Goal: Task Accomplishment & Management: Manage account settings

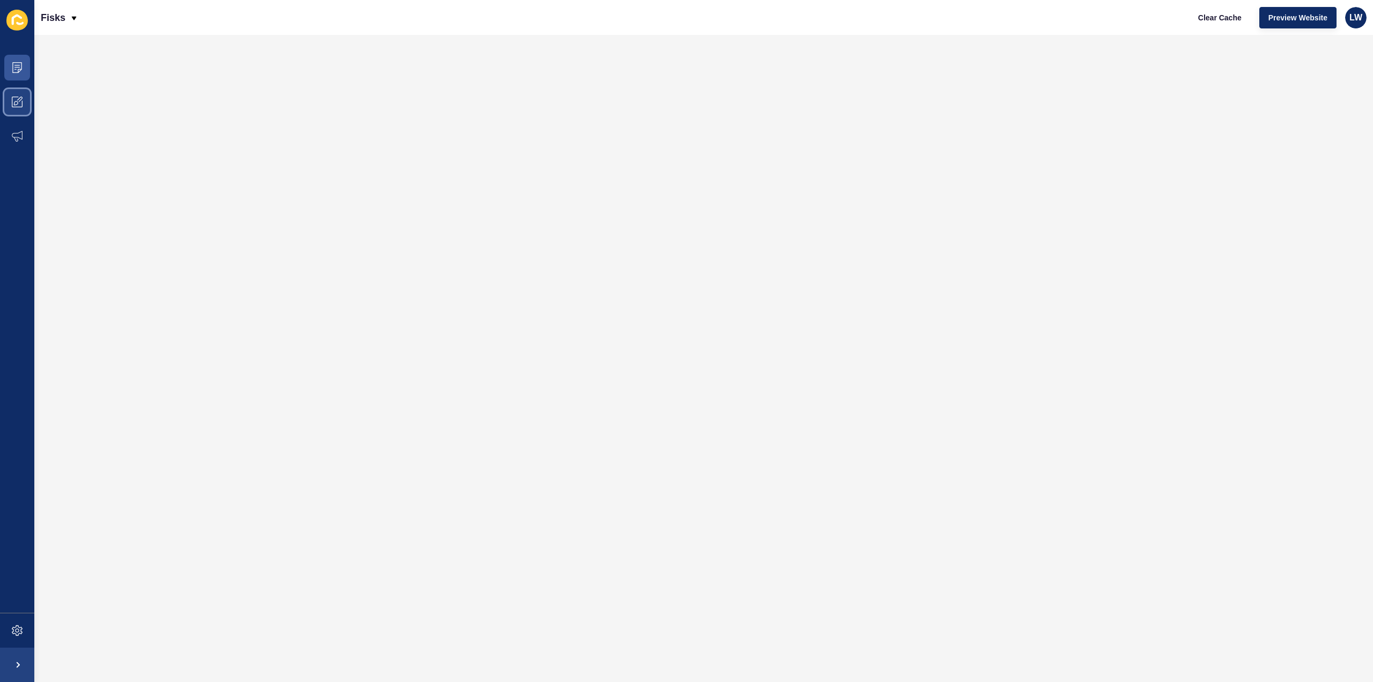
click at [16, 109] on span at bounding box center [17, 102] width 34 height 34
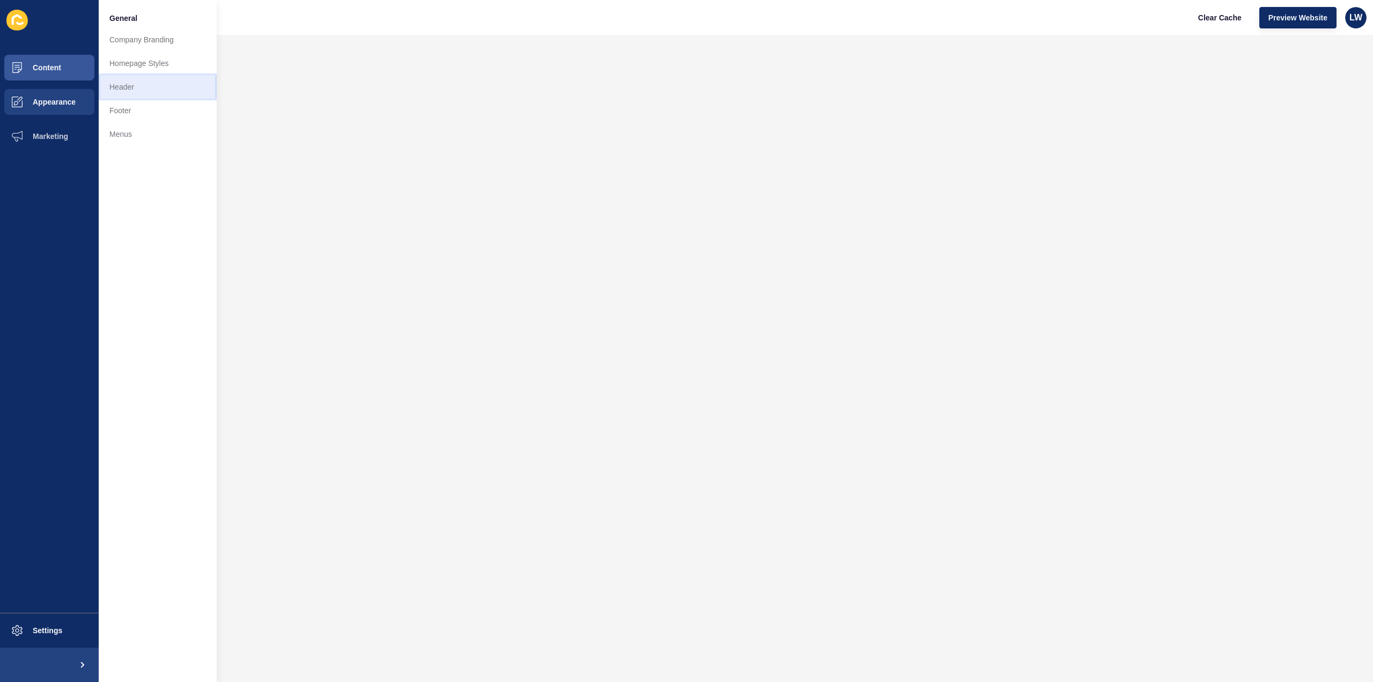
click at [145, 92] on link "Header" at bounding box center [158, 87] width 118 height 24
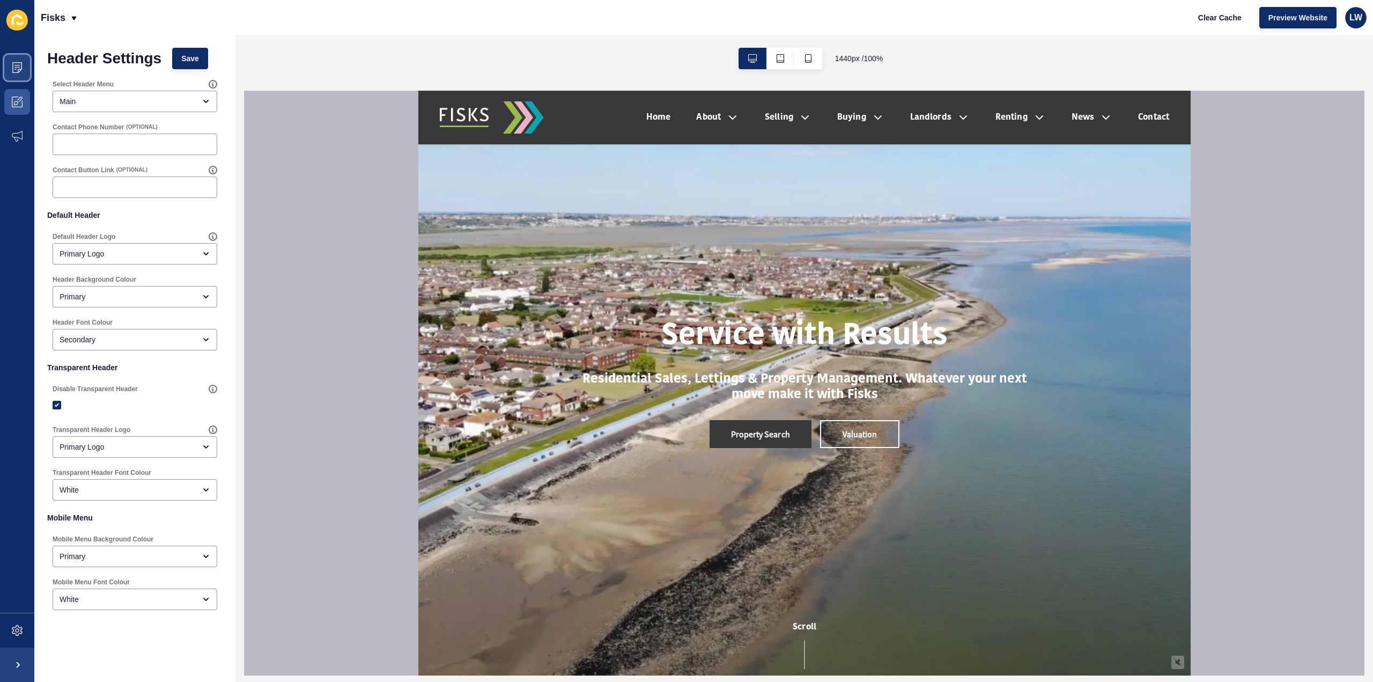
click at [9, 66] on span at bounding box center [17, 67] width 34 height 34
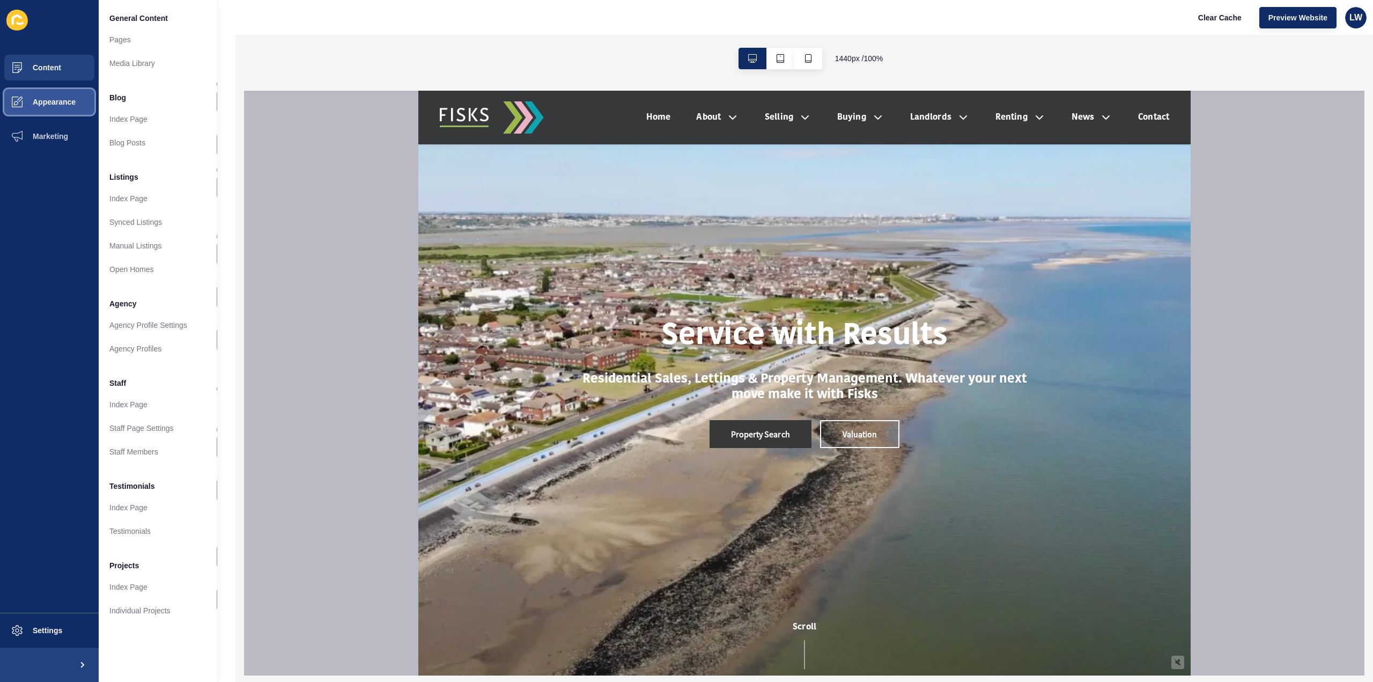
click at [23, 102] on span "Appearance" at bounding box center [36, 102] width 77 height 9
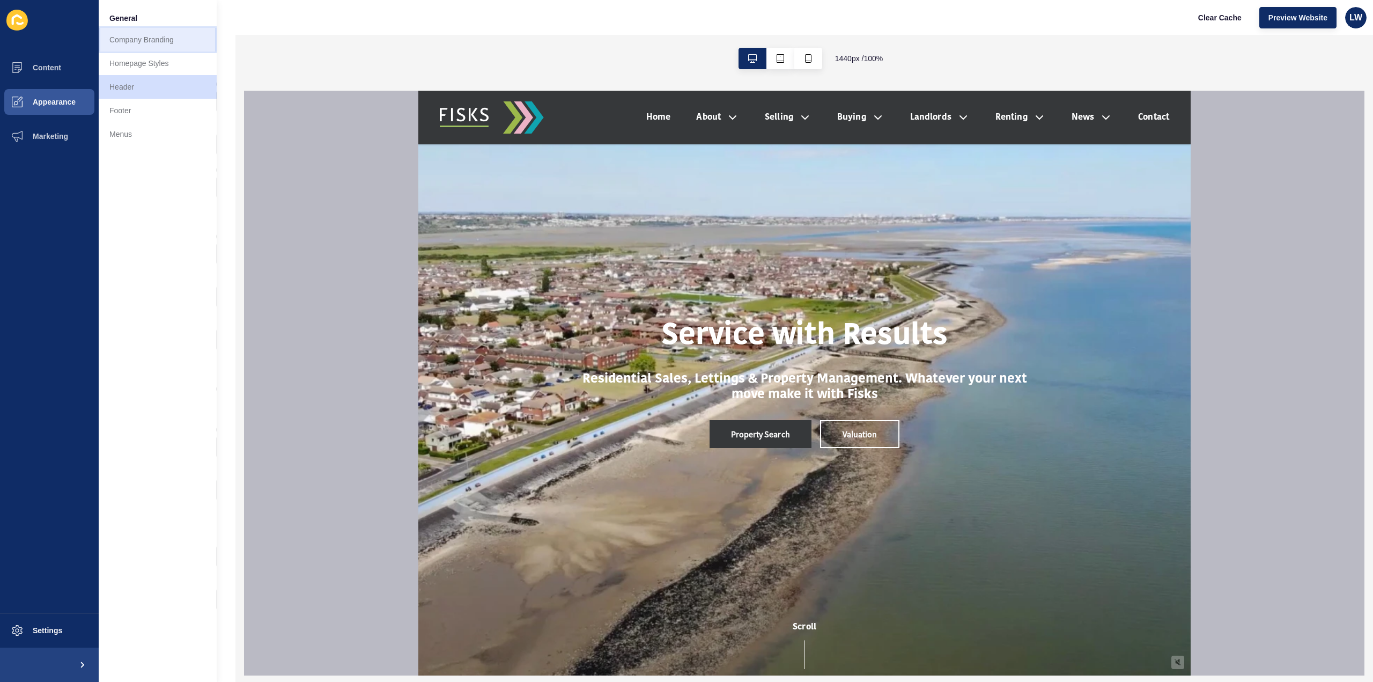
click at [132, 44] on link "Company Branding" at bounding box center [158, 40] width 118 height 24
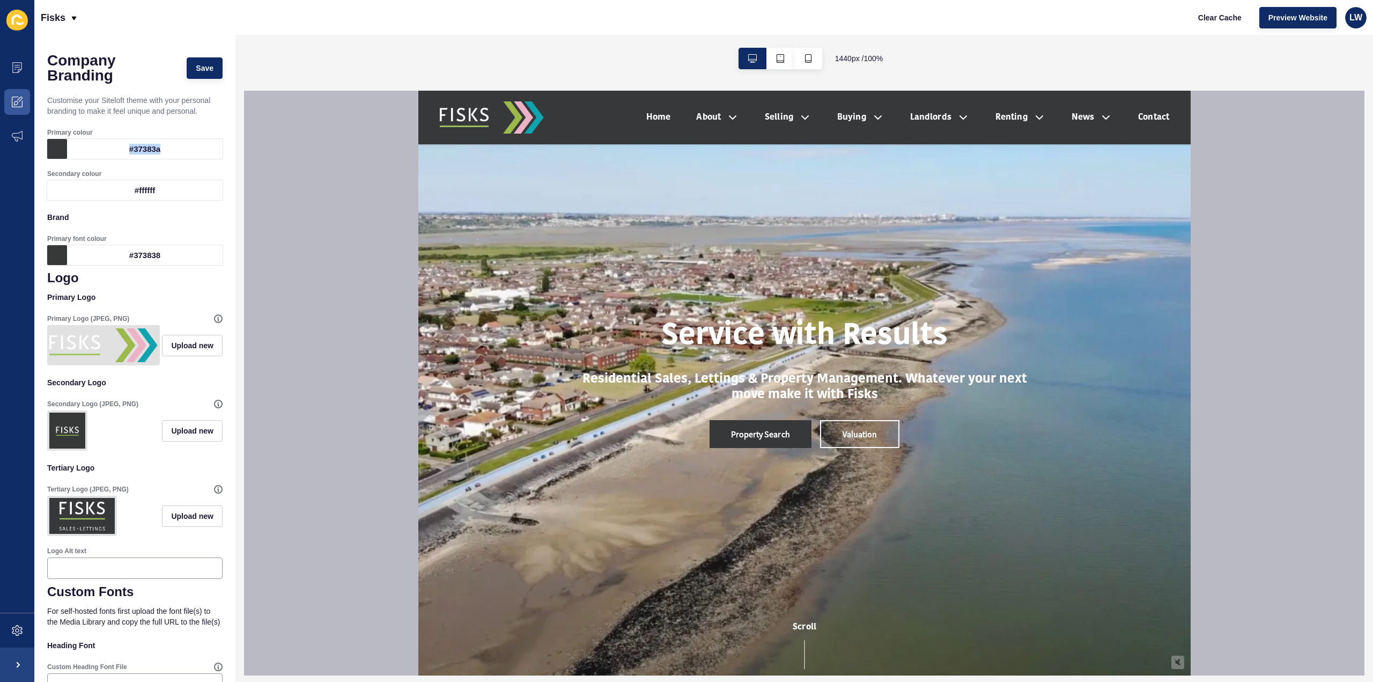
drag, startPoint x: 170, startPoint y: 151, endPoint x: 126, endPoint y: 153, distance: 44.0
click at [126, 153] on div "#37383a" at bounding box center [145, 149] width 156 height 20
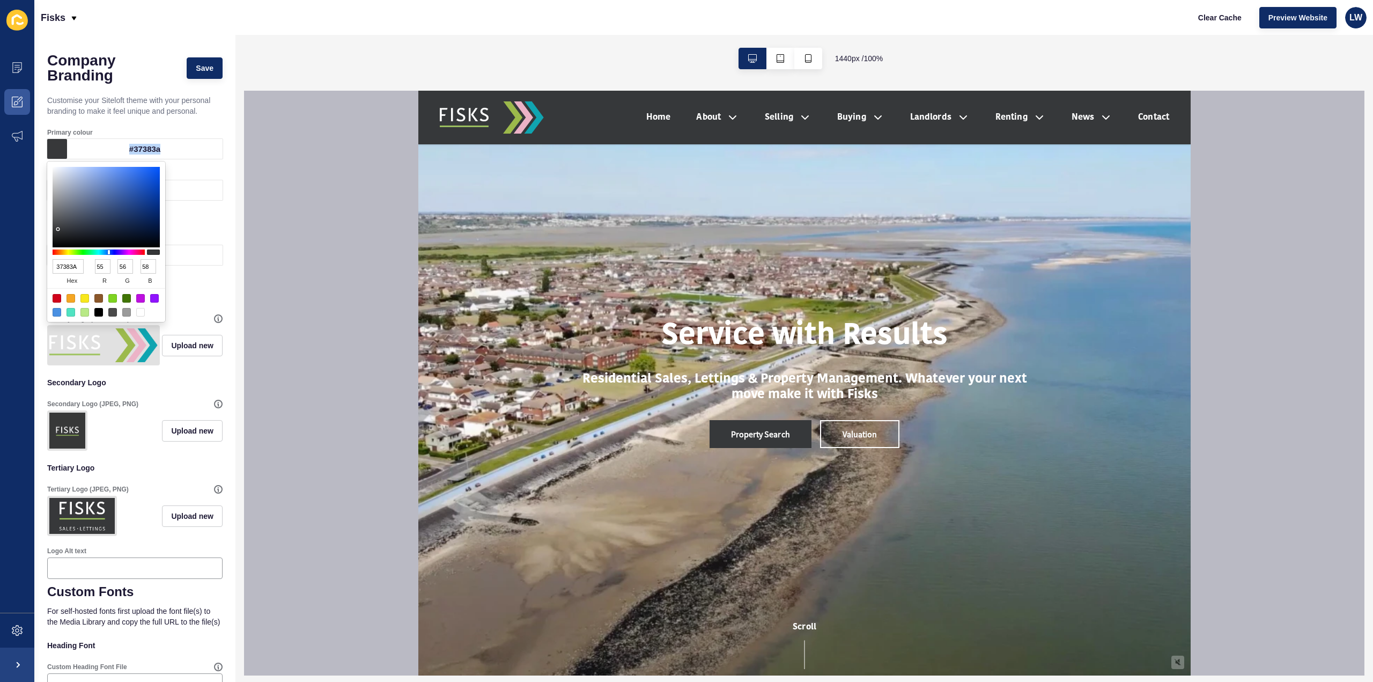
copy div "#37383a"
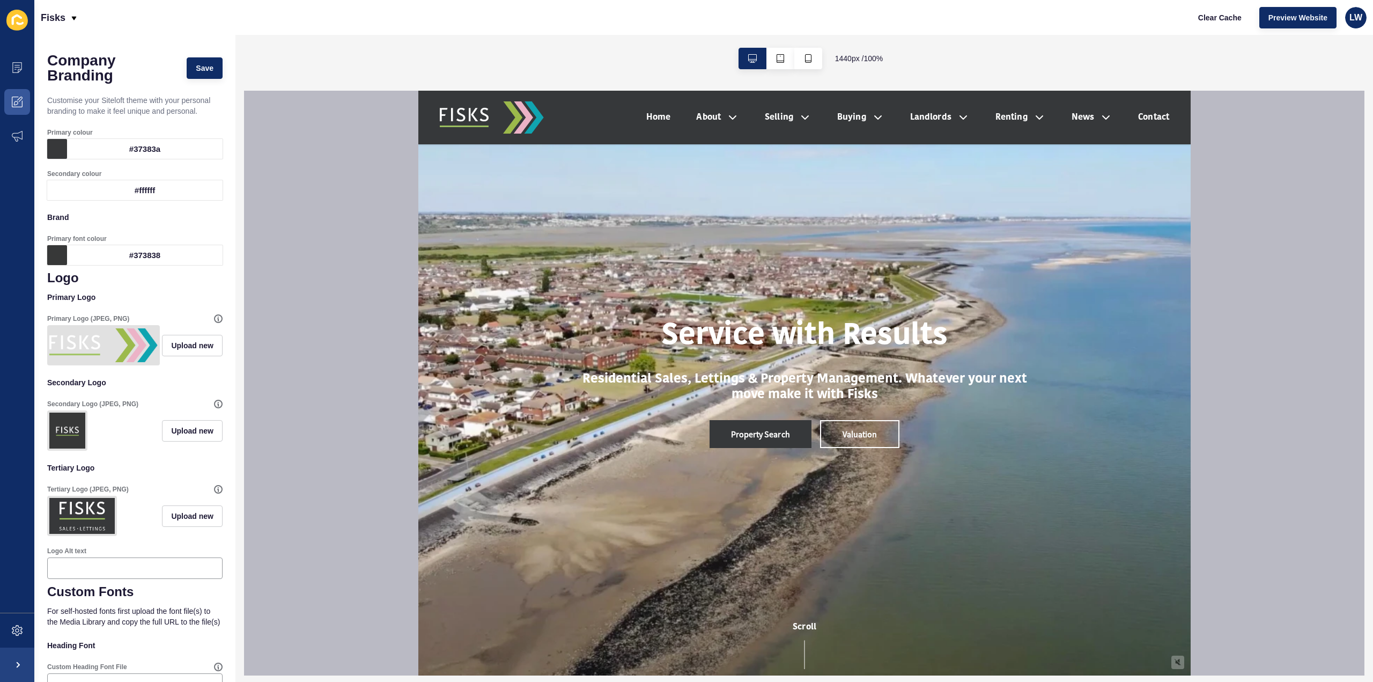
click at [61, 40] on div "Company Branding Save Customise your Siteloft theme with your personal branding…" at bounding box center [134, 475] width 201 height 880
drag, startPoint x: 168, startPoint y: 146, endPoint x: 131, endPoint y: 151, distance: 37.9
click at [131, 151] on div "#37383a" at bounding box center [145, 149] width 156 height 20
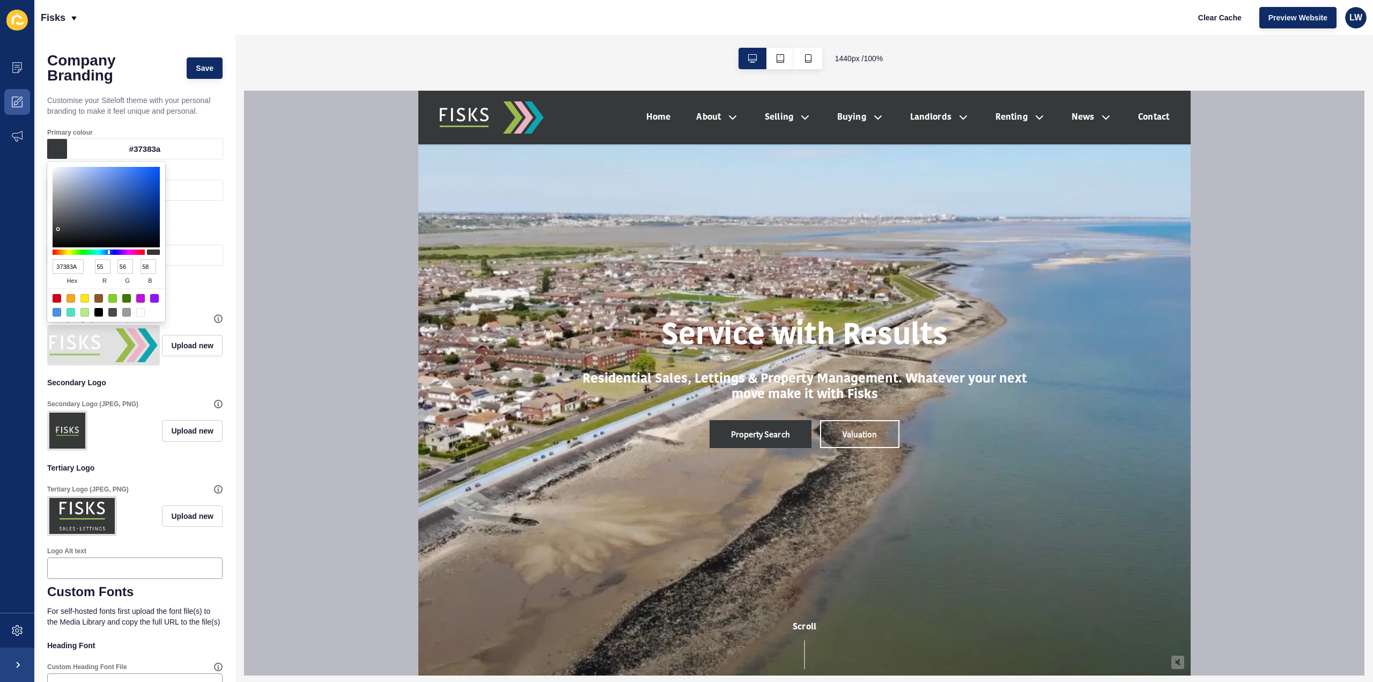
drag, startPoint x: 76, startPoint y: 269, endPoint x: 16, endPoint y: 267, distance: 59.6
click at [16, 267] on body "Content Appearance Marketing Settings Fisks Clear Cache Preview Website LW Comp…" at bounding box center [686, 341] width 1373 height 682
click at [76, 266] on input "37383A" at bounding box center [68, 266] width 31 height 14
drag, startPoint x: 79, startPoint y: 267, endPoint x: 56, endPoint y: 268, distance: 23.1
click at [56, 268] on input "37383A" at bounding box center [68, 266] width 31 height 14
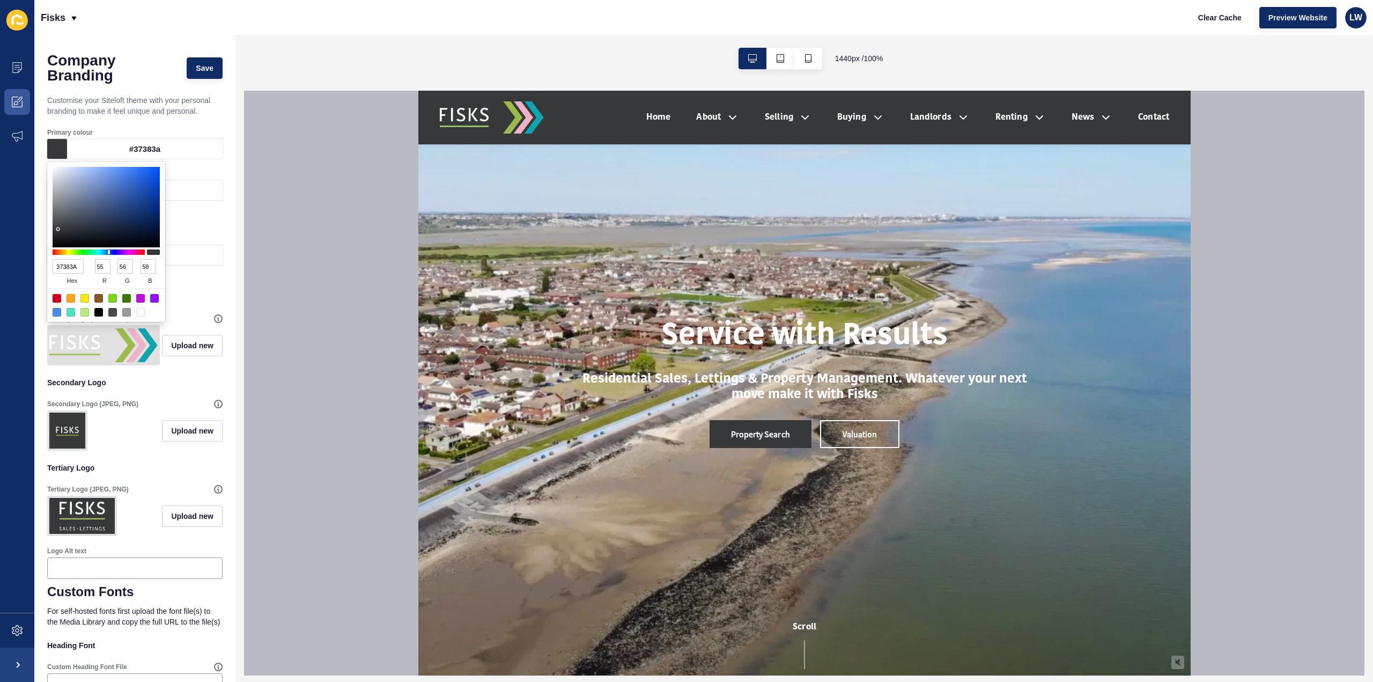
paste input "0099ad"
type input "0099ad"
type input "0"
type input "153"
type input "173"
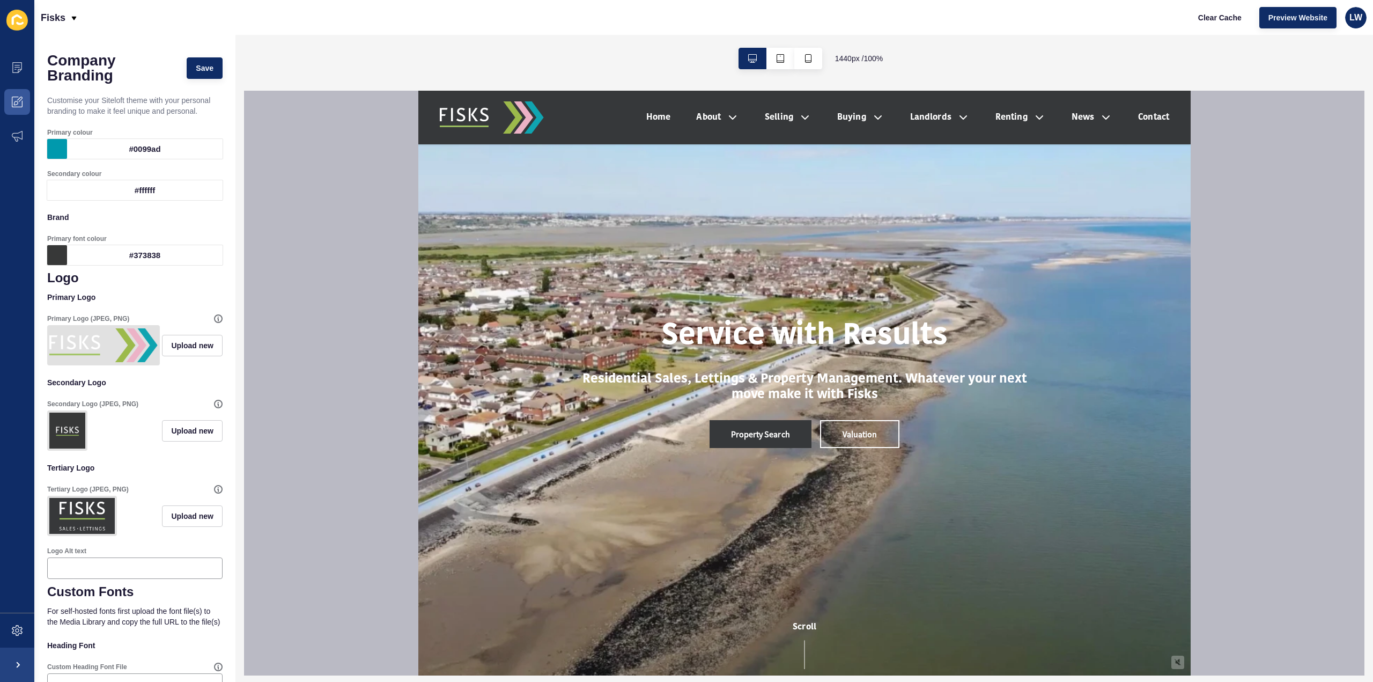
click at [211, 123] on div "Primary colour #0099ad" at bounding box center [134, 143] width 175 height 41
click at [220, 128] on div "Company Branding Save Customise your Siteloft theme with your personal branding…" at bounding box center [134, 475] width 201 height 880
click at [782, 61] on icon "button" at bounding box center [781, 58] width 8 height 9
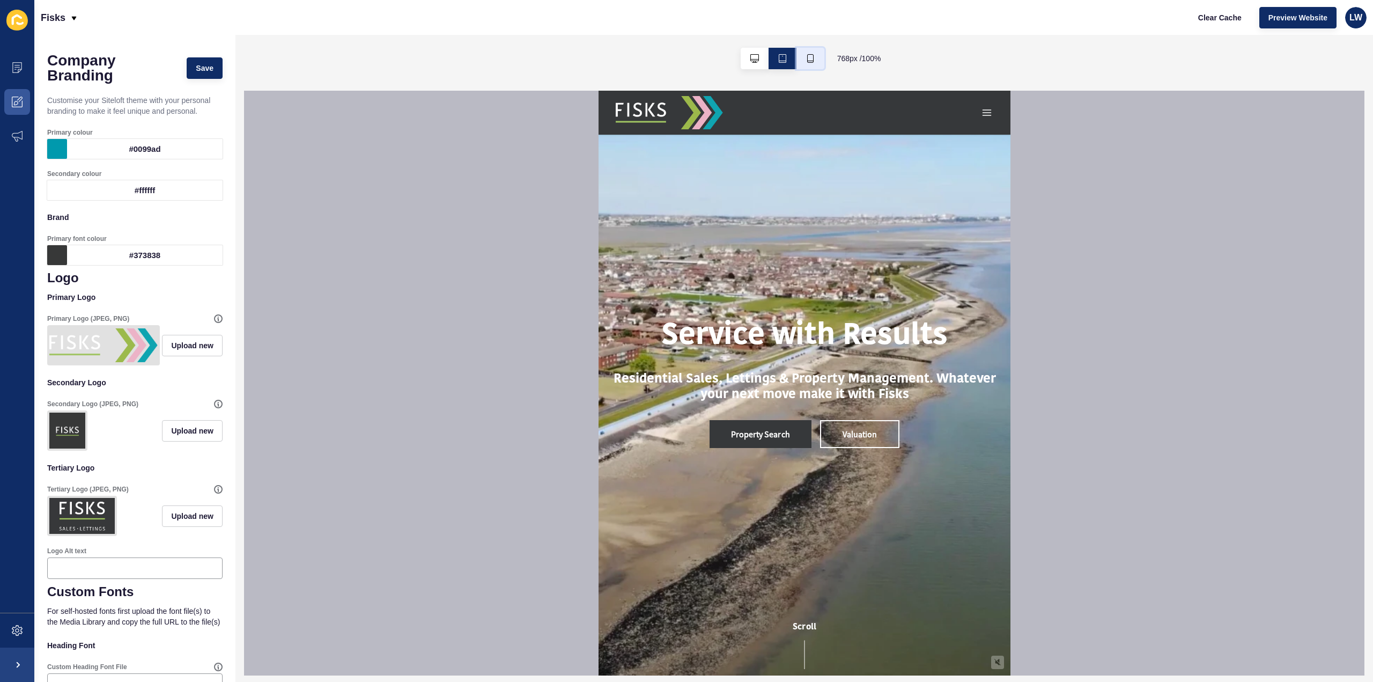
click at [801, 57] on button "button" at bounding box center [811, 58] width 28 height 21
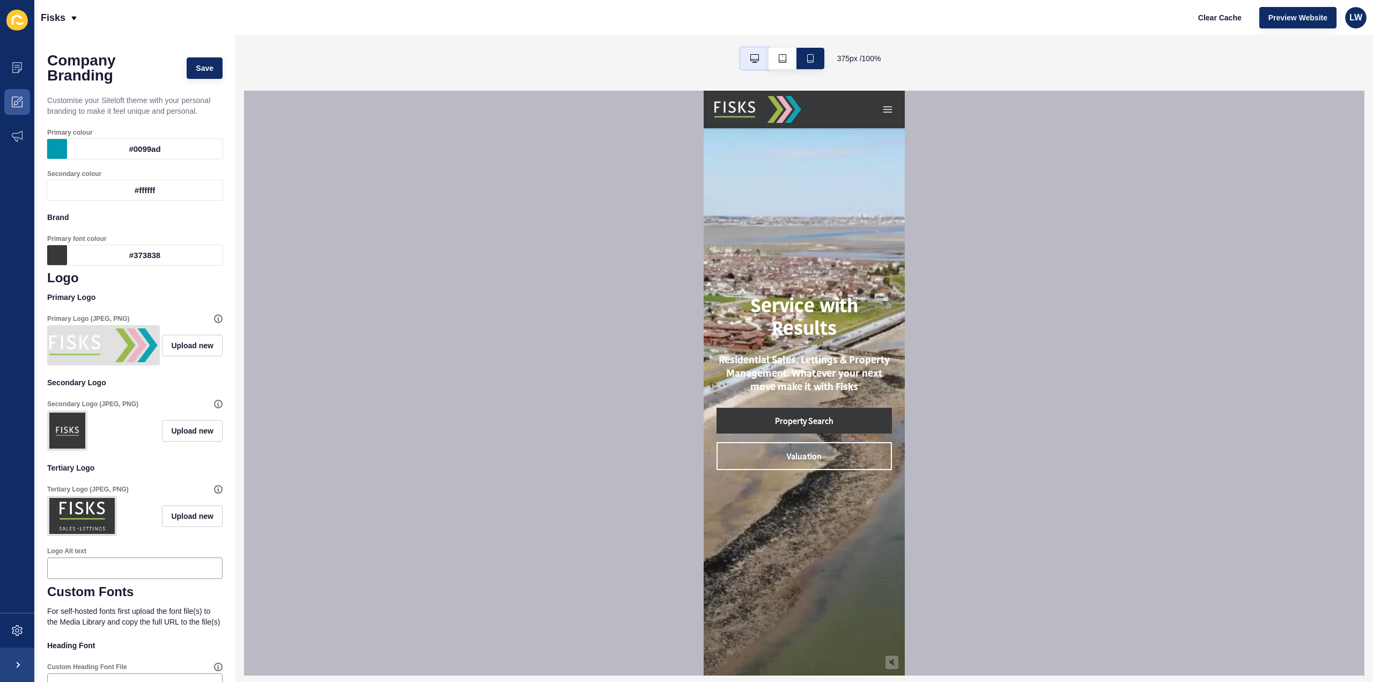
click at [757, 63] on button "button" at bounding box center [755, 58] width 28 height 21
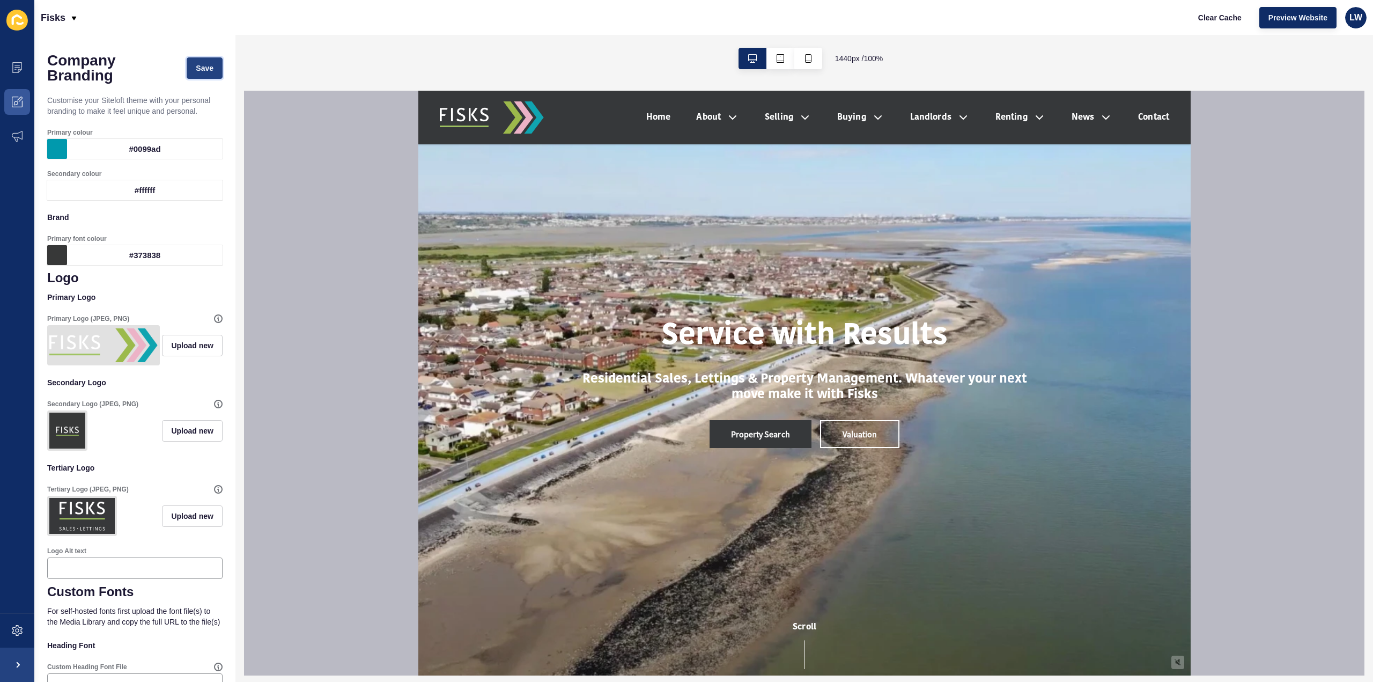
click at [195, 58] on button "Save" at bounding box center [205, 67] width 36 height 21
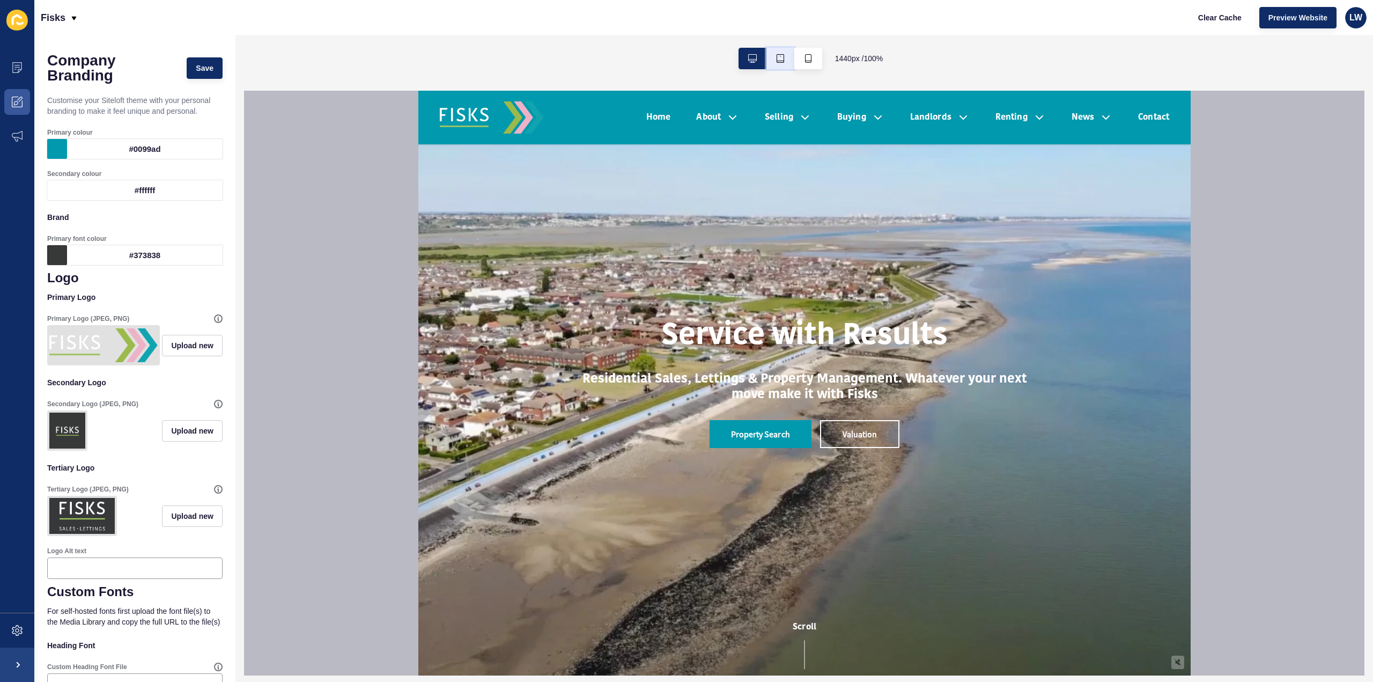
click at [786, 61] on button "button" at bounding box center [781, 58] width 28 height 21
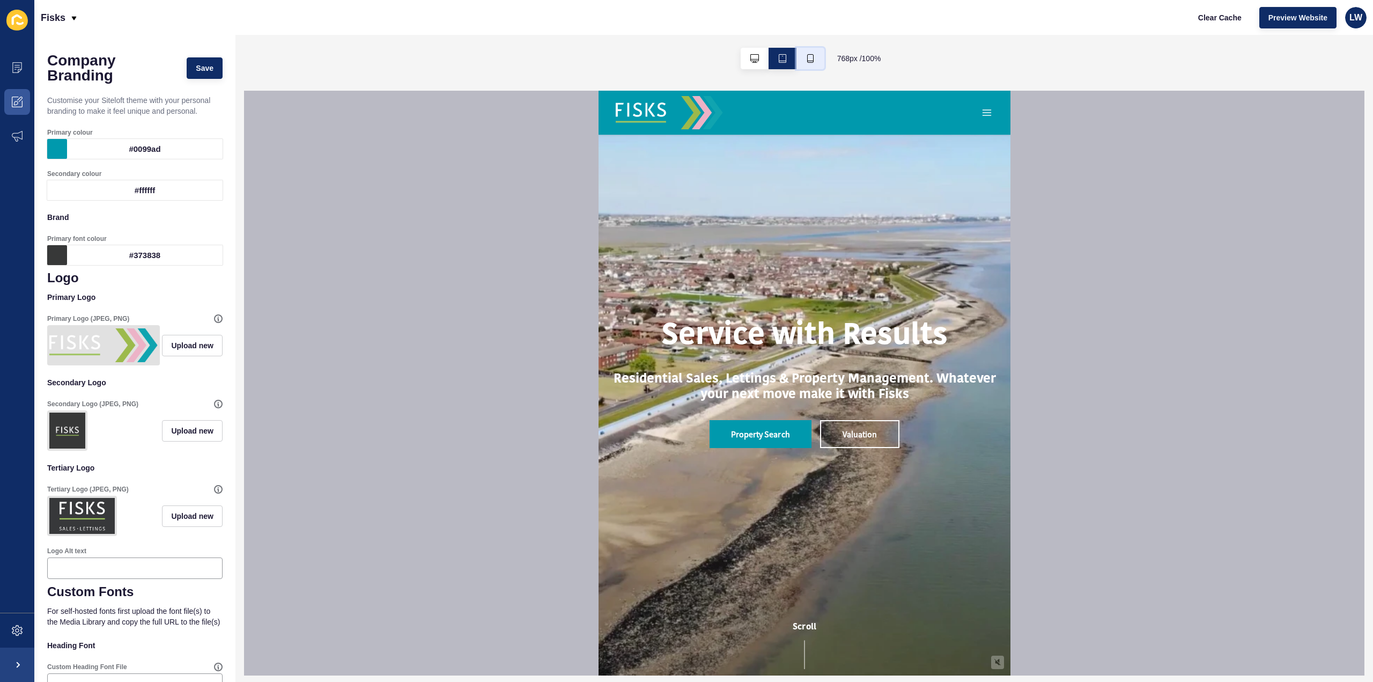
click at [801, 58] on button "button" at bounding box center [811, 58] width 28 height 21
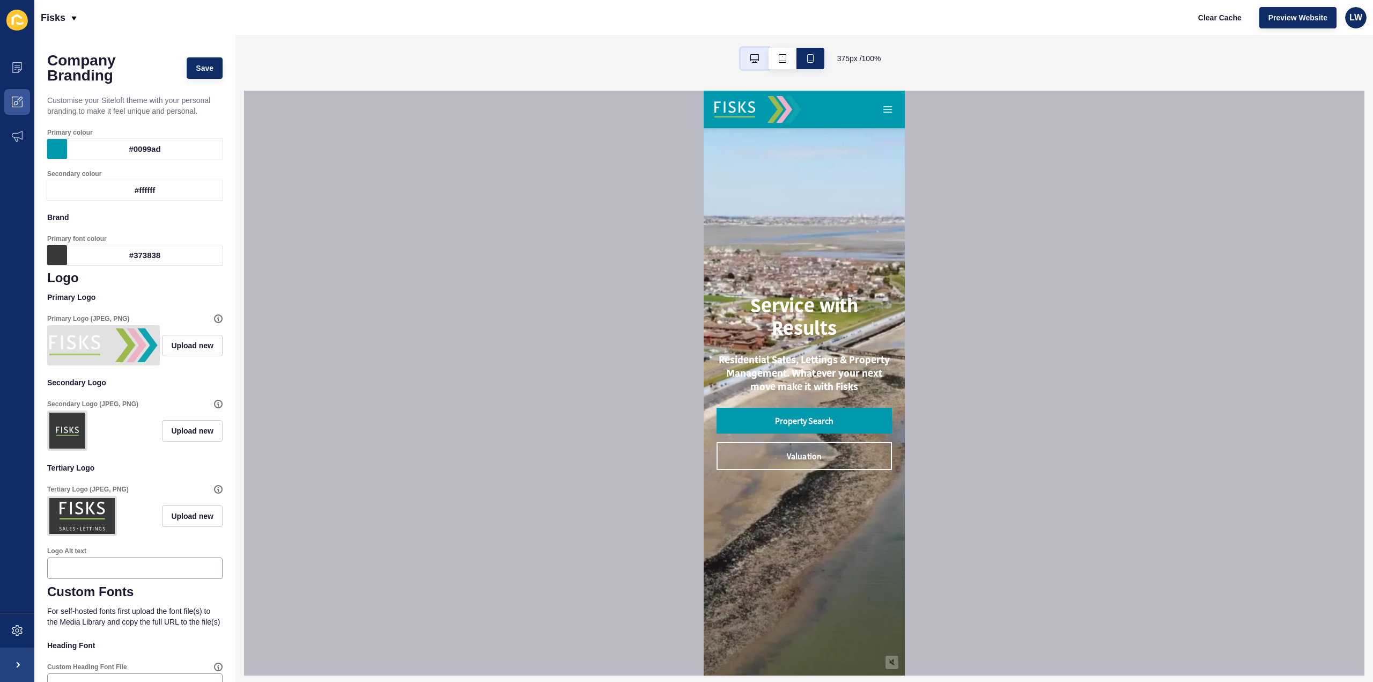
click at [755, 61] on icon "button" at bounding box center [754, 58] width 9 height 9
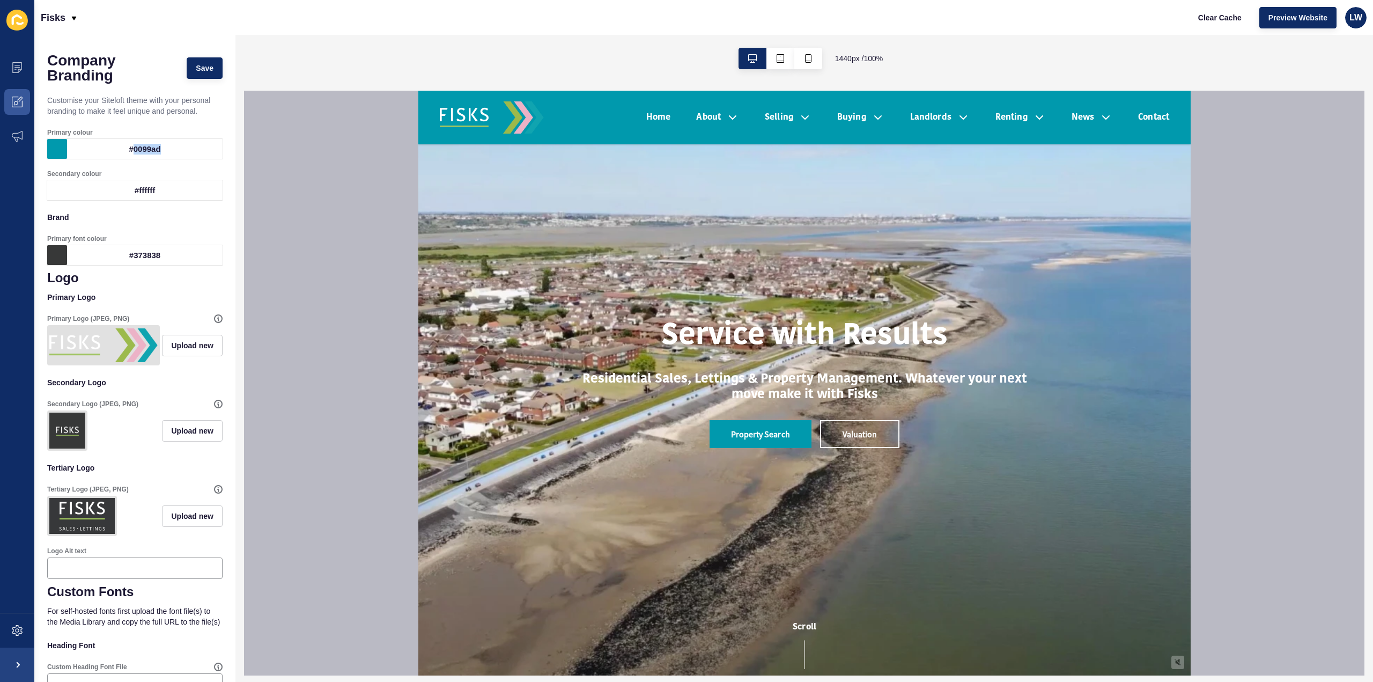
drag, startPoint x: 166, startPoint y: 151, endPoint x: 129, endPoint y: 153, distance: 37.1
click at [129, 153] on div "#0099ad" at bounding box center [145, 149] width 156 height 20
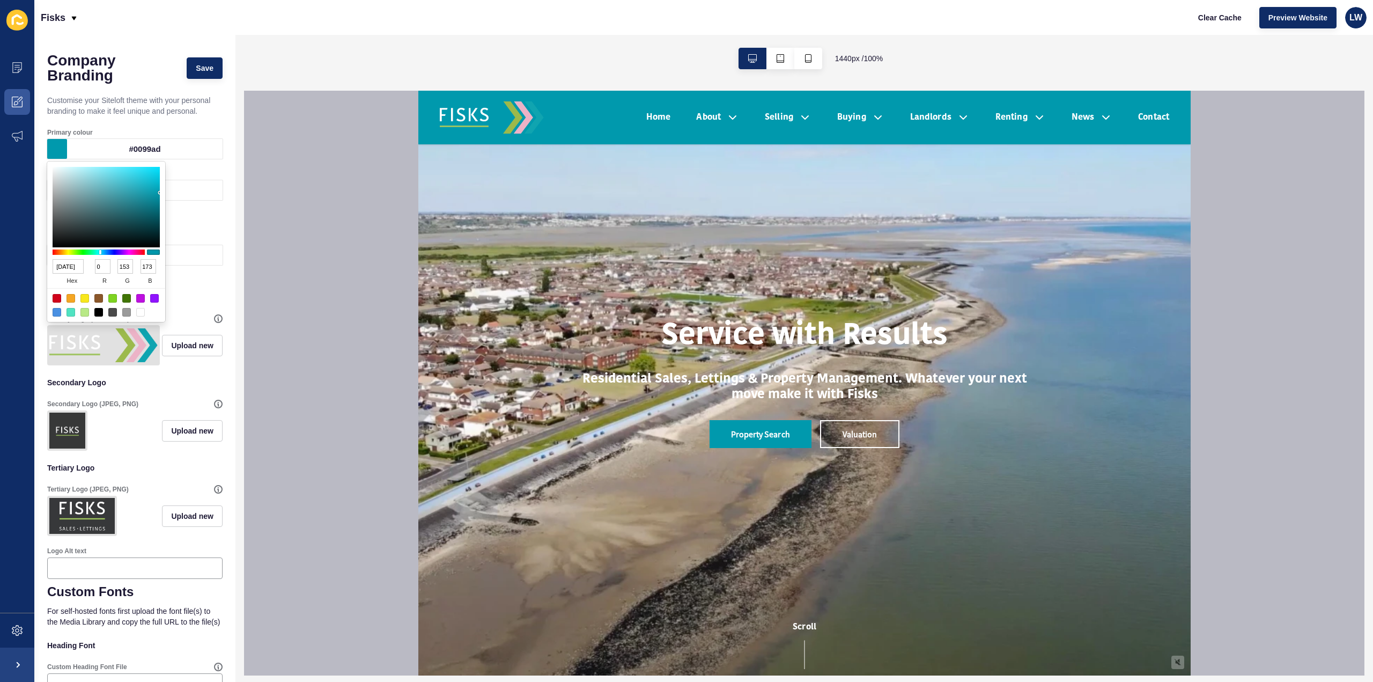
click at [49, 227] on div "[DATE] hex 0 r 153 g 173 b 100 a" at bounding box center [106, 241] width 118 height 160
drag, startPoint x: 78, startPoint y: 267, endPoint x: 34, endPoint y: 267, distance: 44.0
click at [34, 267] on body "Content Appearance Marketing Settings Fisks Clear Cache Preview Website LW Comp…" at bounding box center [686, 341] width 1373 height 682
type input "009"
type input "0"
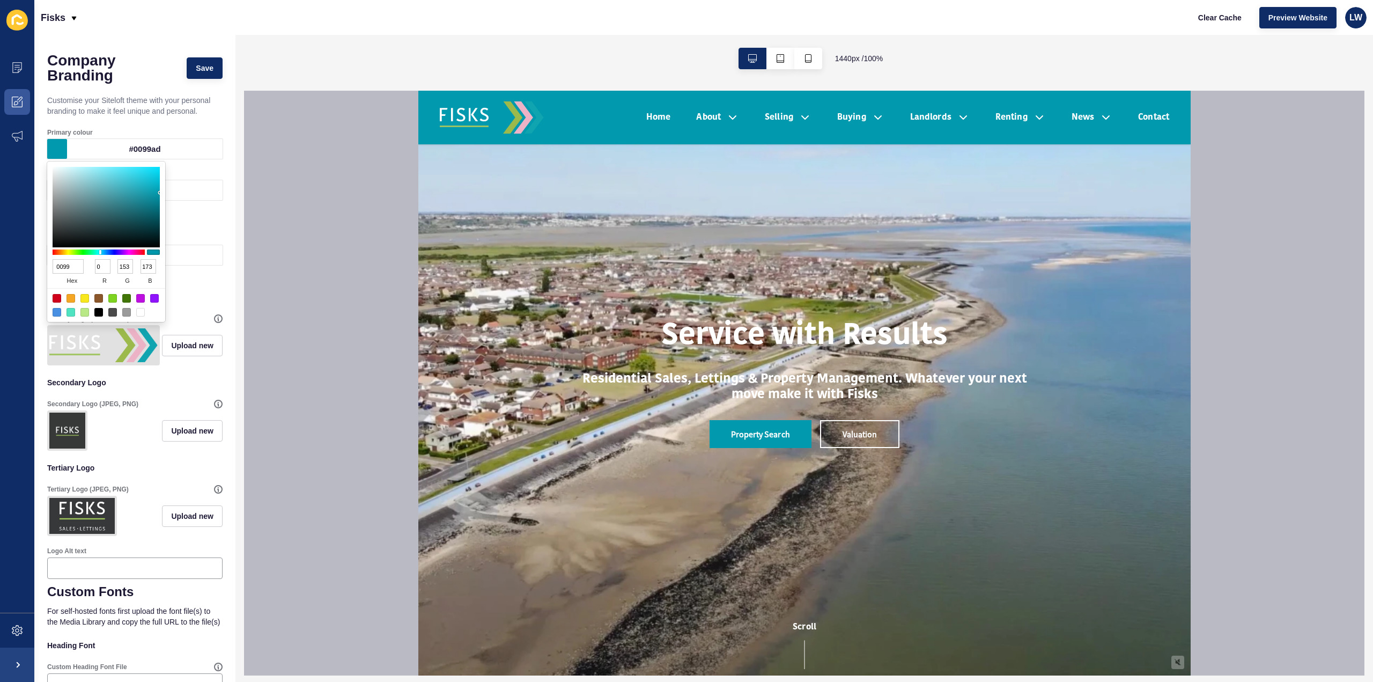
type input "153"
type input "0"
drag, startPoint x: 79, startPoint y: 268, endPoint x: 55, endPoint y: 267, distance: 24.1
click at [55, 267] on input "000099" at bounding box center [68, 266] width 31 height 14
paste input "37383a"
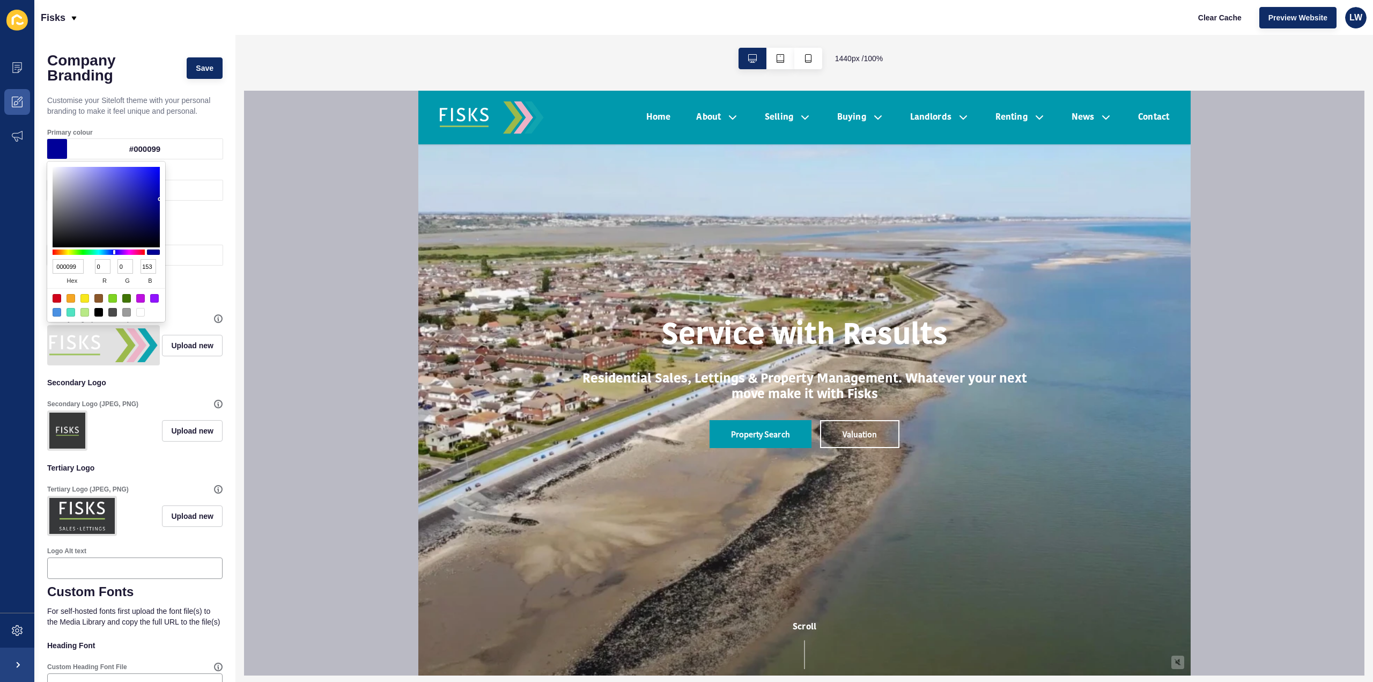
type input "37383a"
type input "55"
type input "56"
type input "58"
click at [195, 169] on div "Secondary colour #ffffff" at bounding box center [135, 184] width 178 height 33
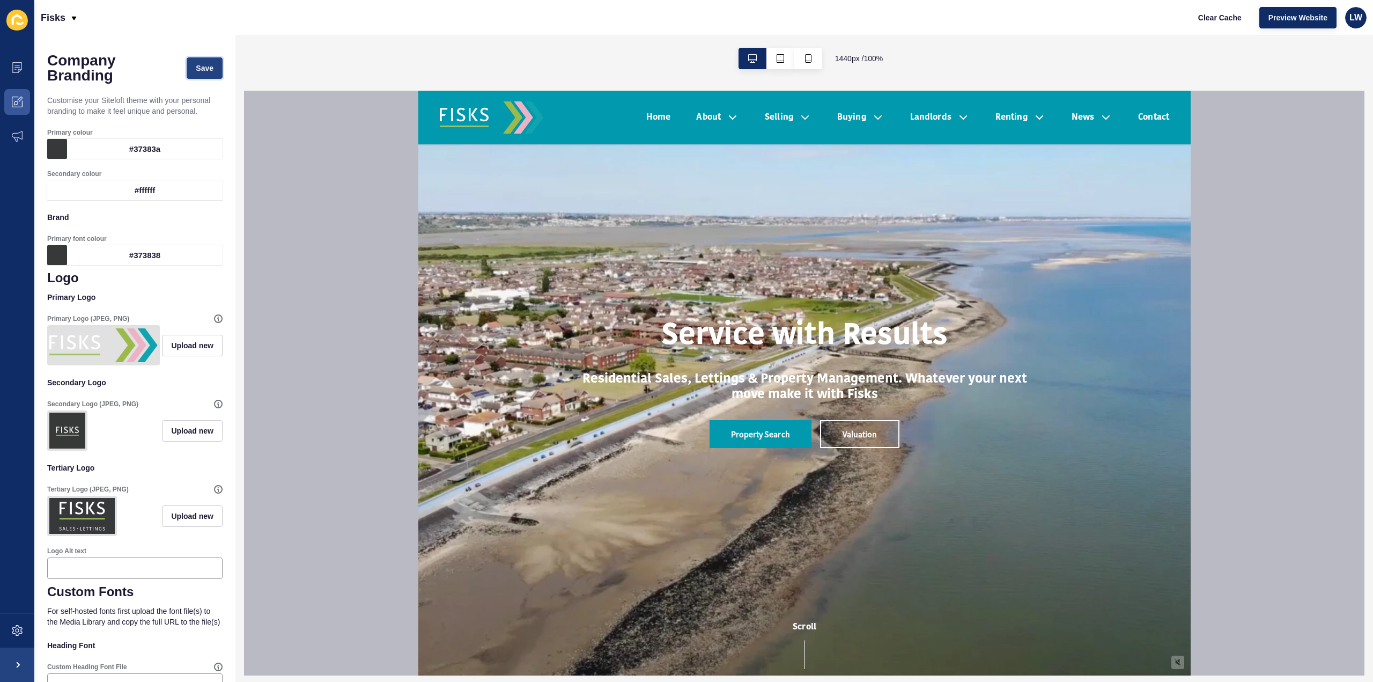
click at [198, 68] on span "Save" at bounding box center [205, 68] width 18 height 11
